Goal: Obtain resource: Obtain resource

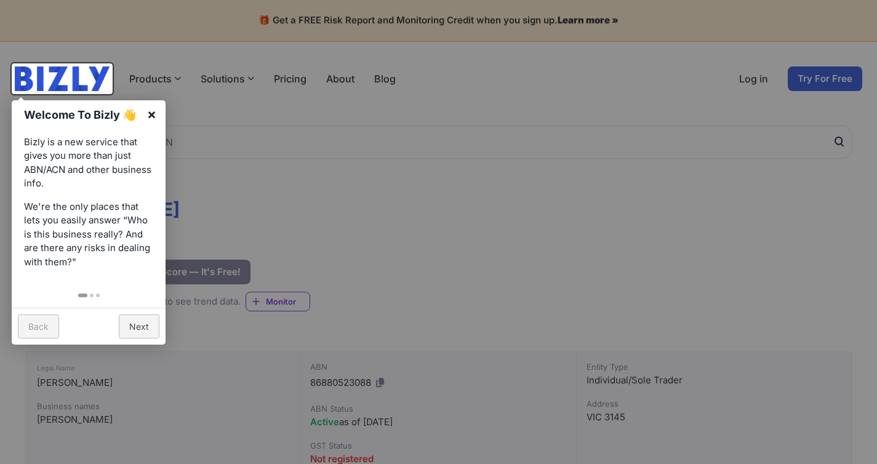
click at [153, 110] on link "×" at bounding box center [152, 114] width 28 height 28
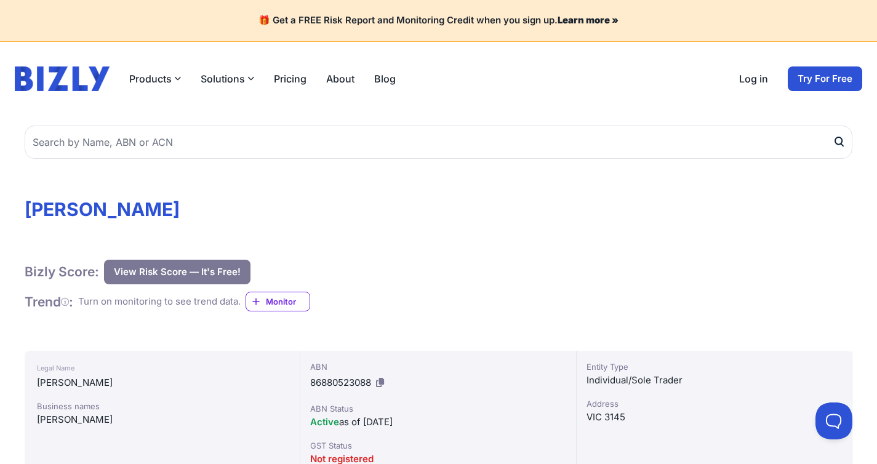
click at [195, 275] on button "View Risk Score — It's Free!" at bounding box center [177, 272] width 147 height 25
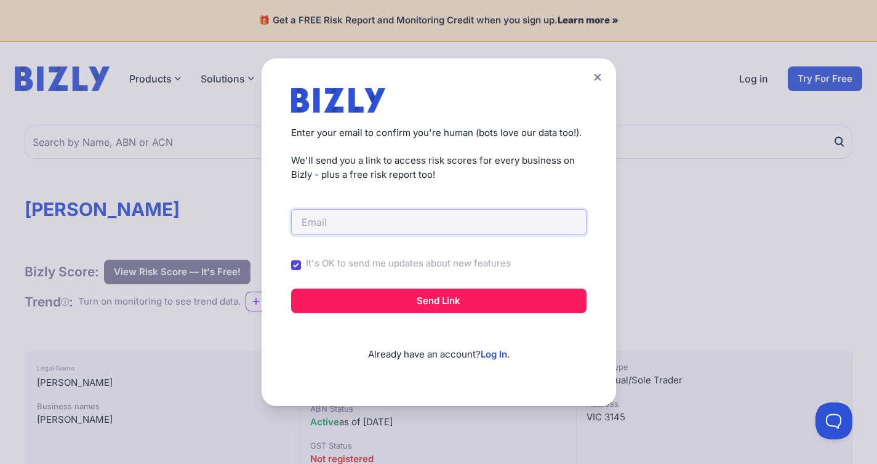
click at [343, 222] on input "email" at bounding box center [439, 222] width 296 height 26
paste input "[EMAIL_ADDRESS][DOMAIN_NAME]"
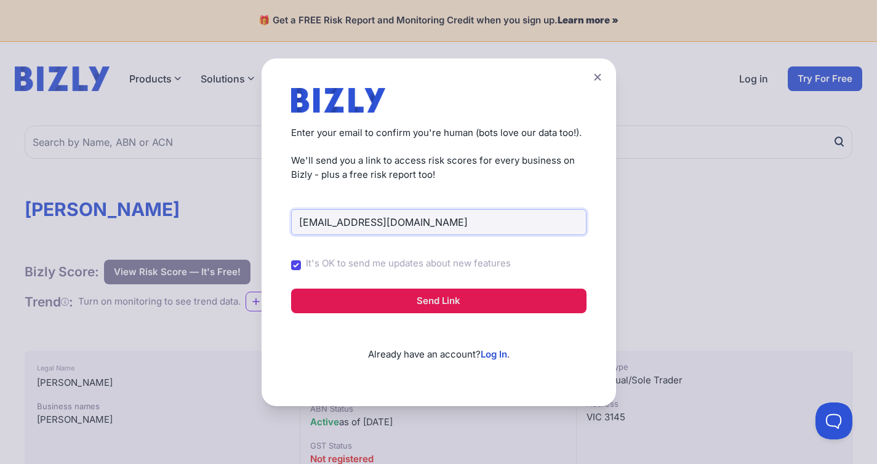
type input "[EMAIL_ADDRESS][DOMAIN_NAME]"
click at [419, 300] on button "Send Link" at bounding box center [439, 301] width 296 height 25
click at [449, 304] on button "Send Link" at bounding box center [439, 301] width 296 height 25
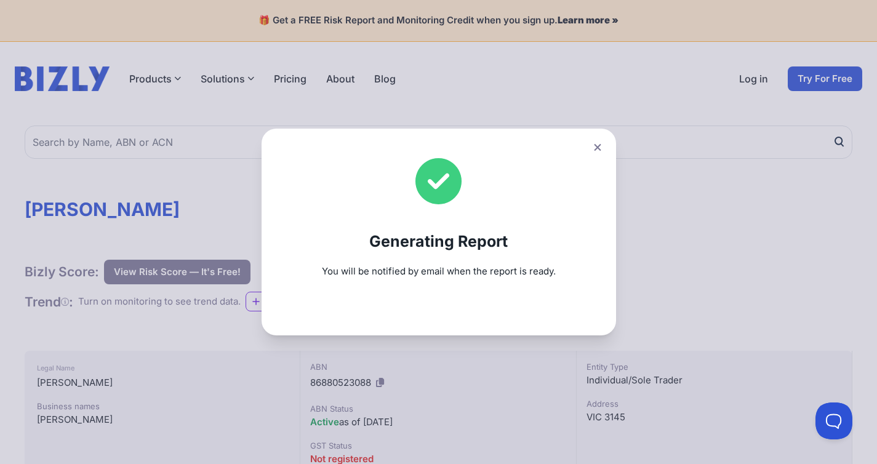
click at [601, 146] on icon at bounding box center [597, 147] width 7 height 7
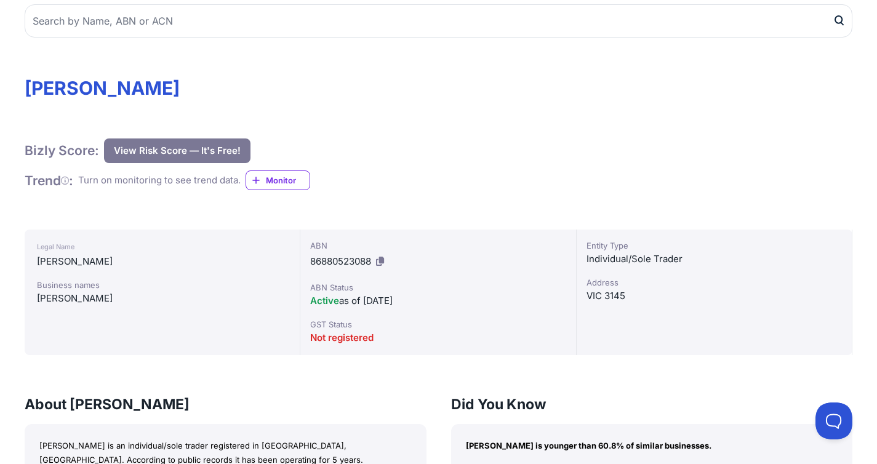
scroll to position [123, 0]
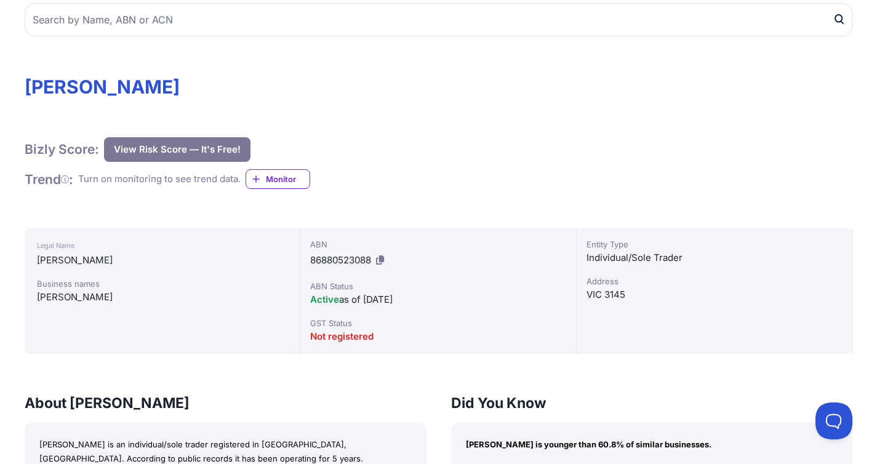
click at [381, 260] on icon at bounding box center [380, 260] width 8 height 9
